Goal: Transaction & Acquisition: Purchase product/service

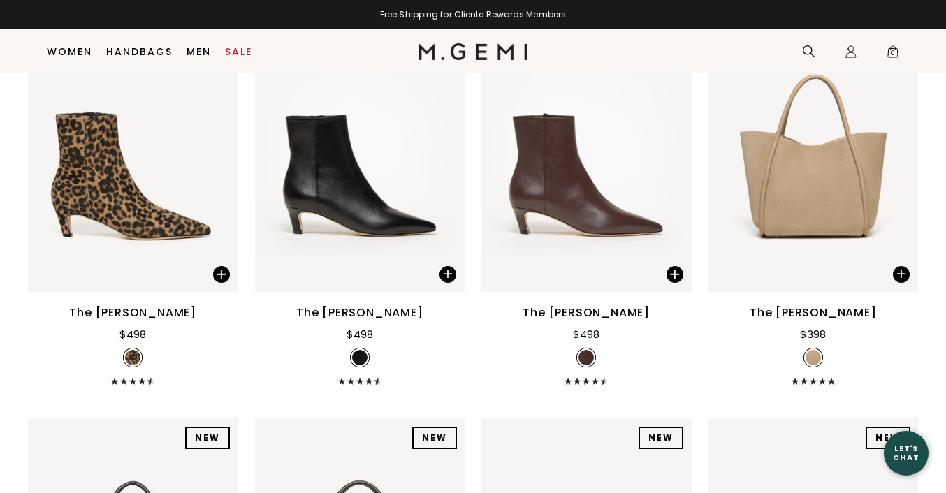
scroll to position [4305, 0]
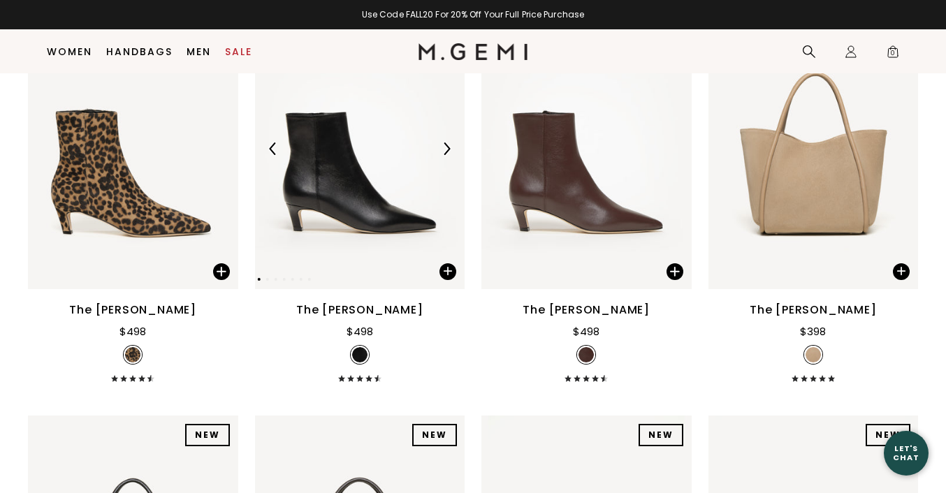
click at [449, 152] on img at bounding box center [446, 149] width 13 height 13
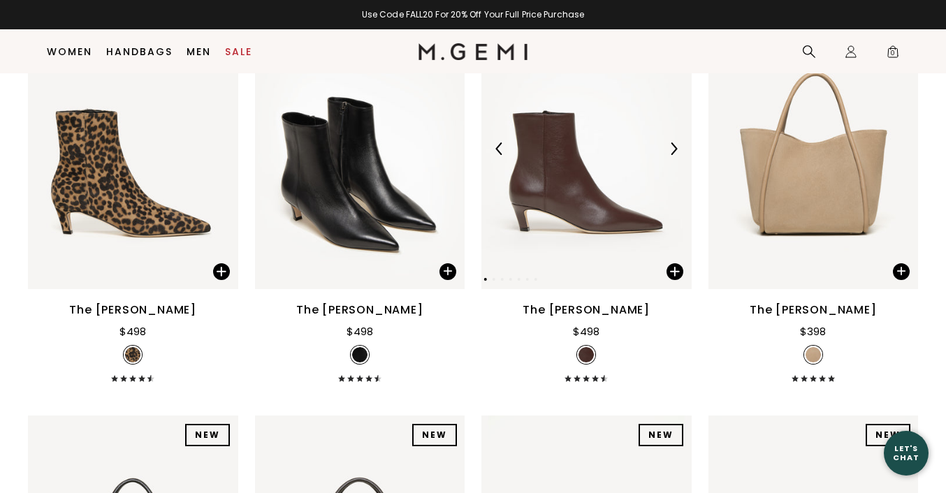
click at [674, 148] on img at bounding box center [673, 149] width 13 height 13
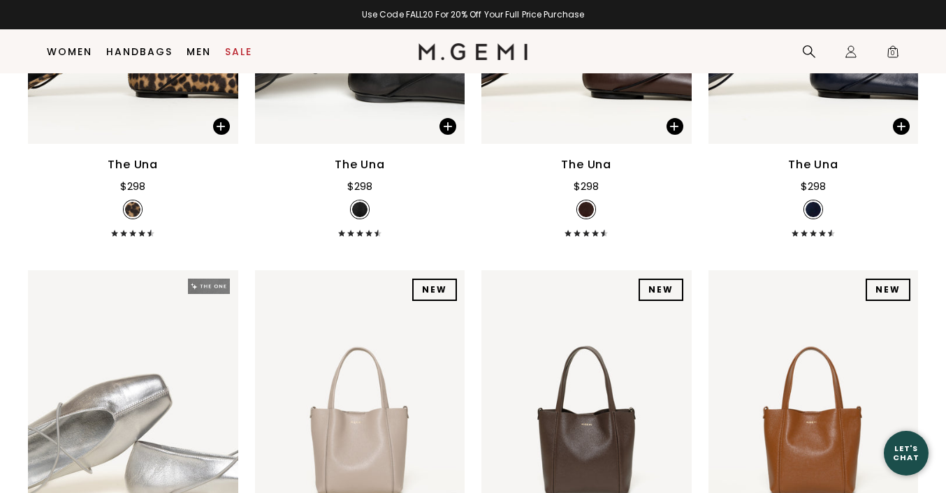
scroll to position [5492, 0]
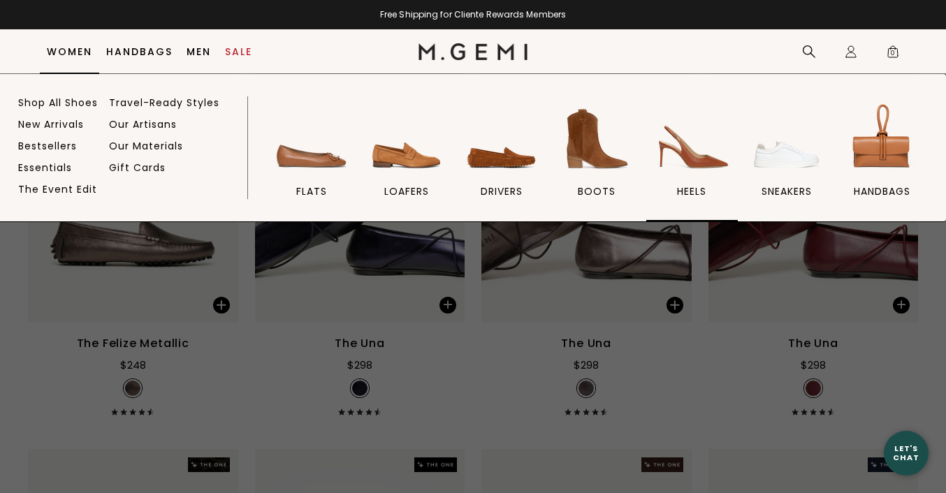
click at [695, 154] on img at bounding box center [692, 139] width 78 height 78
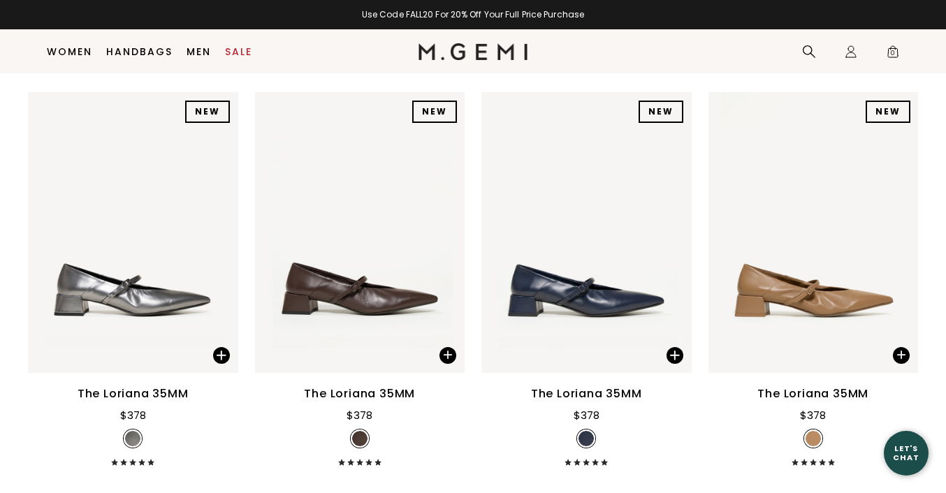
scroll to position [601, 0]
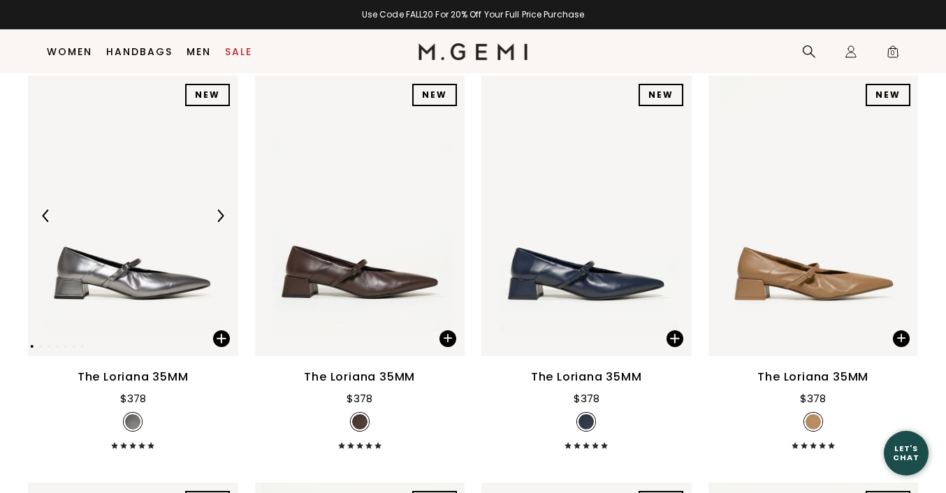
click at [221, 210] on img at bounding box center [220, 216] width 13 height 13
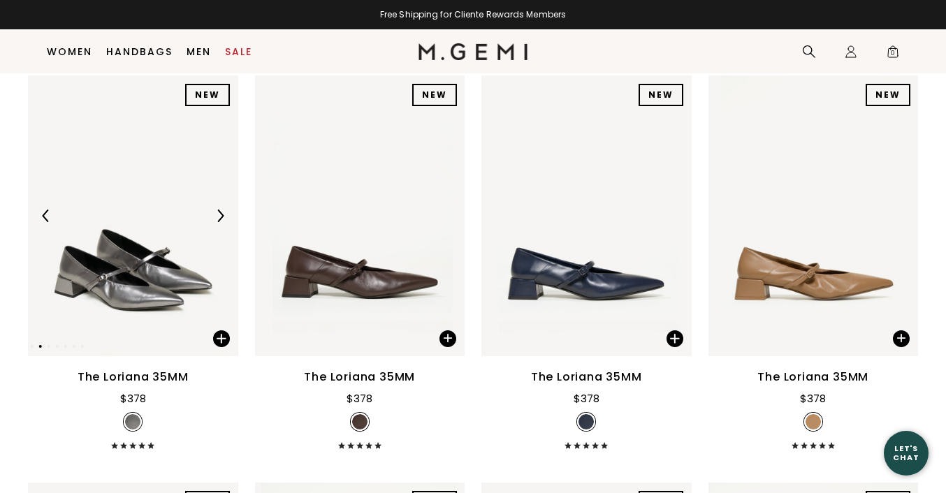
click at [221, 210] on img at bounding box center [220, 216] width 13 height 13
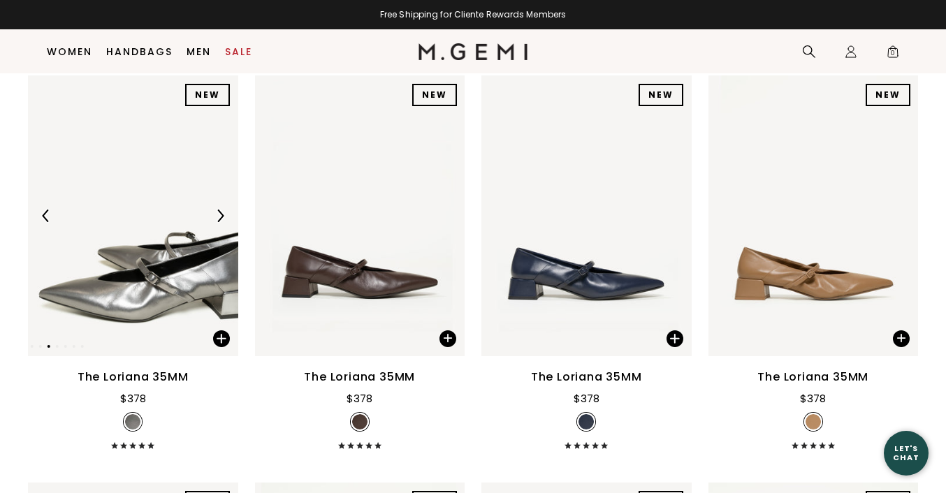
click at [221, 211] on img at bounding box center [220, 216] width 13 height 13
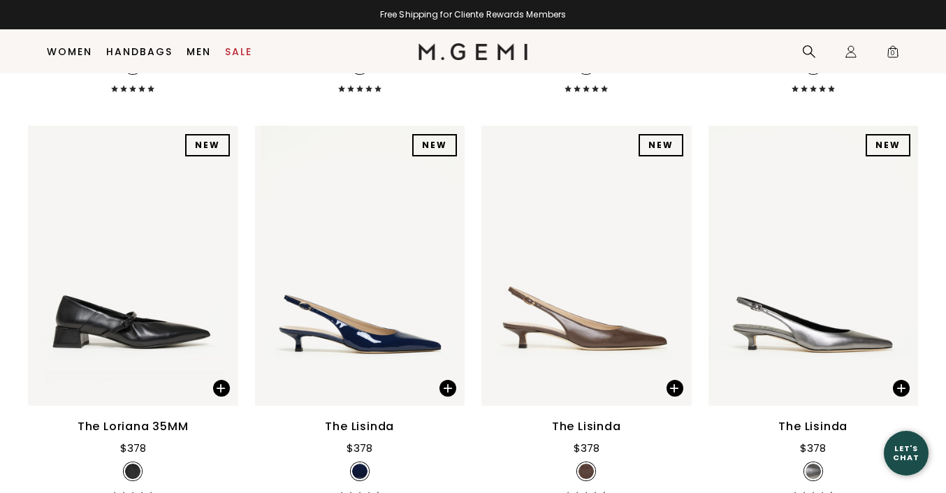
scroll to position [969, 0]
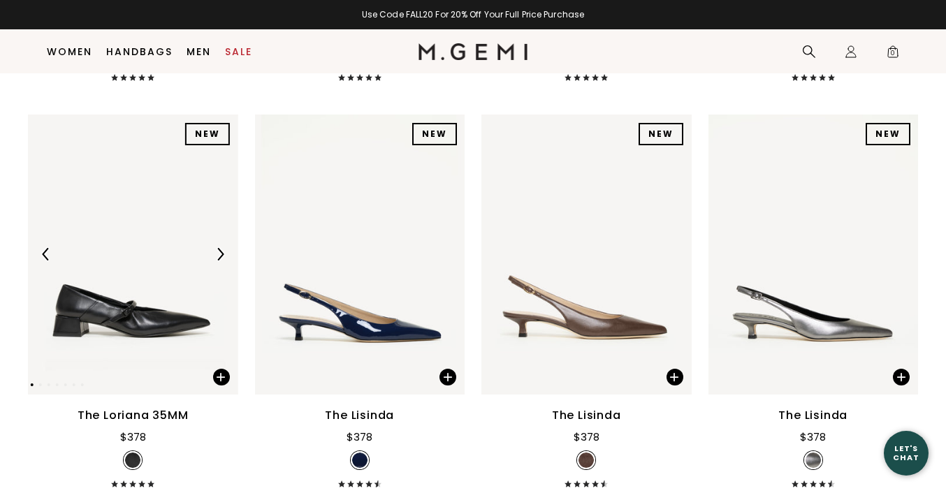
click at [178, 272] on img at bounding box center [133, 255] width 210 height 280
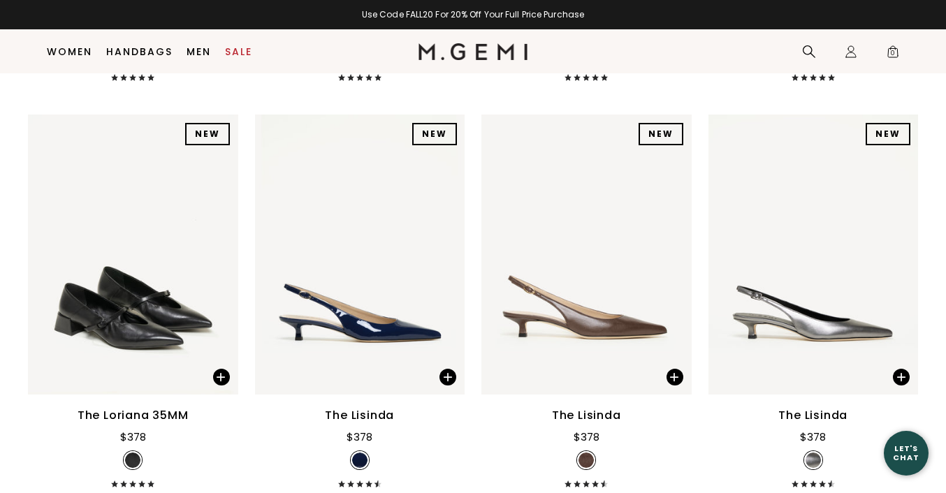
click at [138, 411] on div "The Loriana 35MM" at bounding box center [133, 415] width 111 height 17
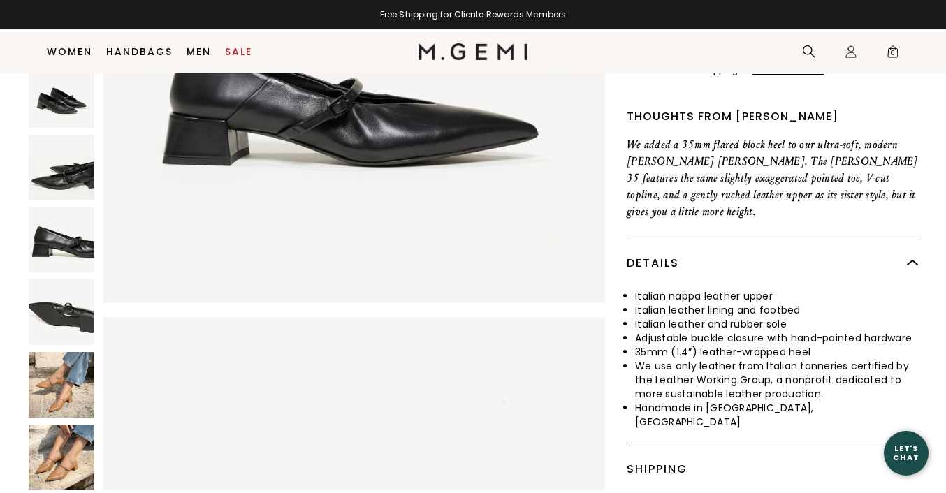
scroll to position [433, 0]
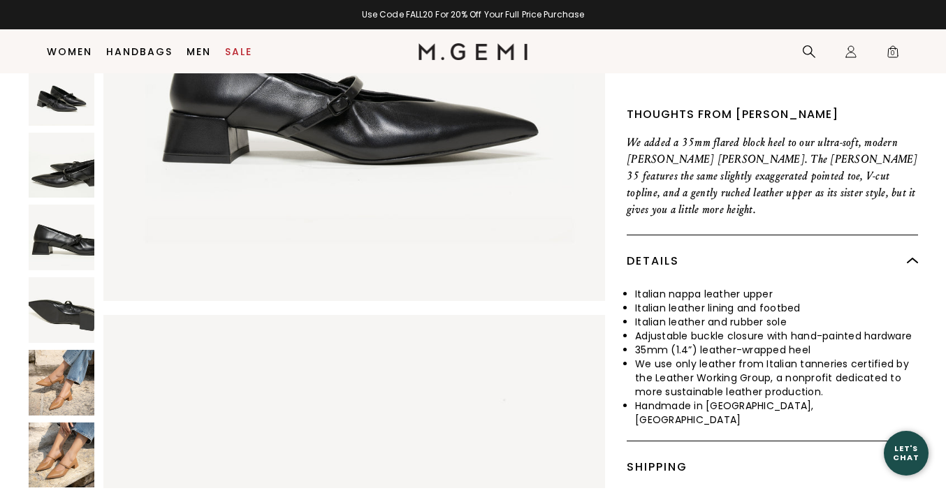
click at [56, 350] on img at bounding box center [62, 383] width 66 height 66
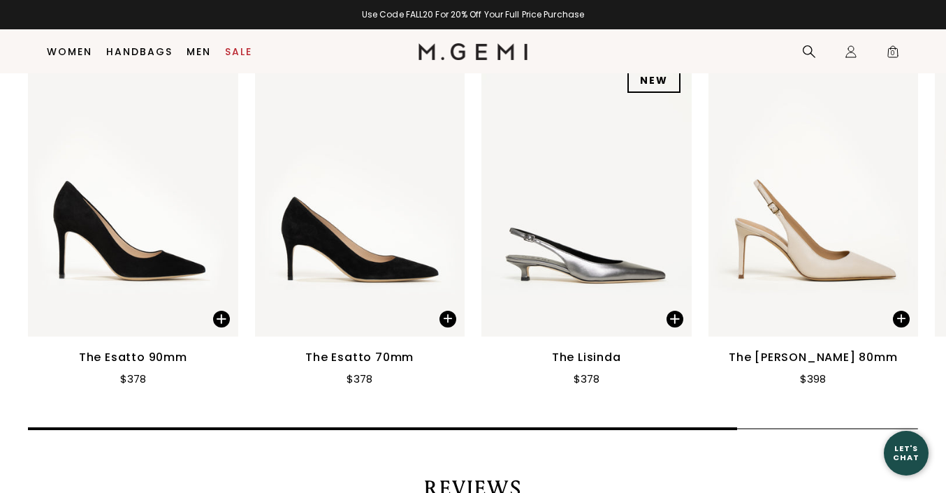
scroll to position [1720, 0]
